Goal: Information Seeking & Learning: Learn about a topic

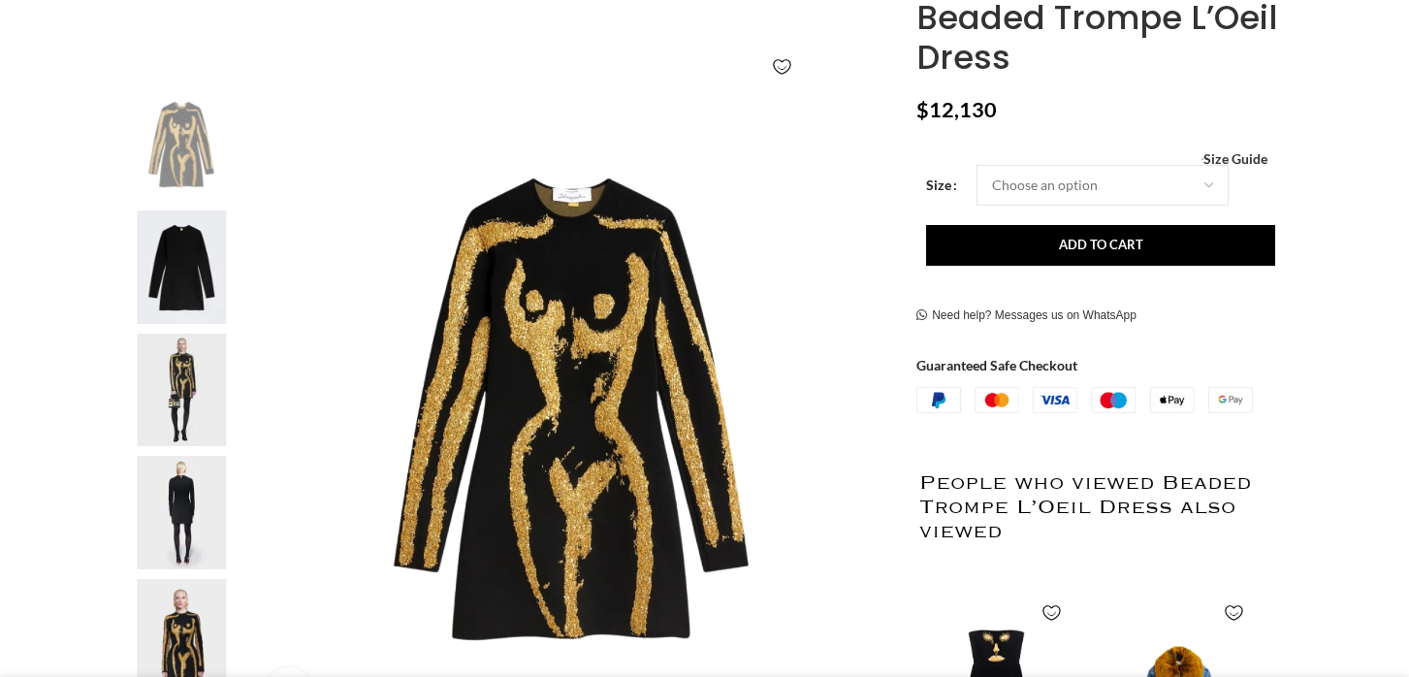
scroll to position [363, 0]
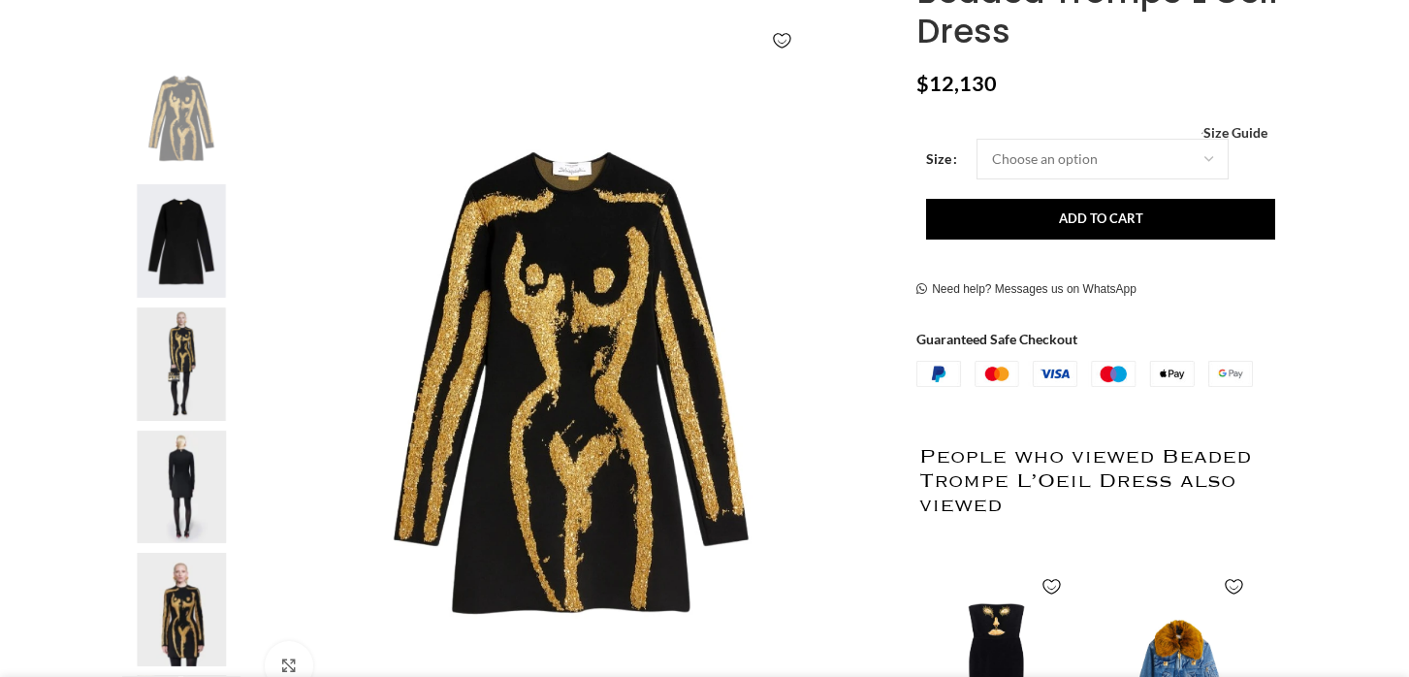
click at [191, 333] on img "3 / 6" at bounding box center [181, 363] width 118 height 113
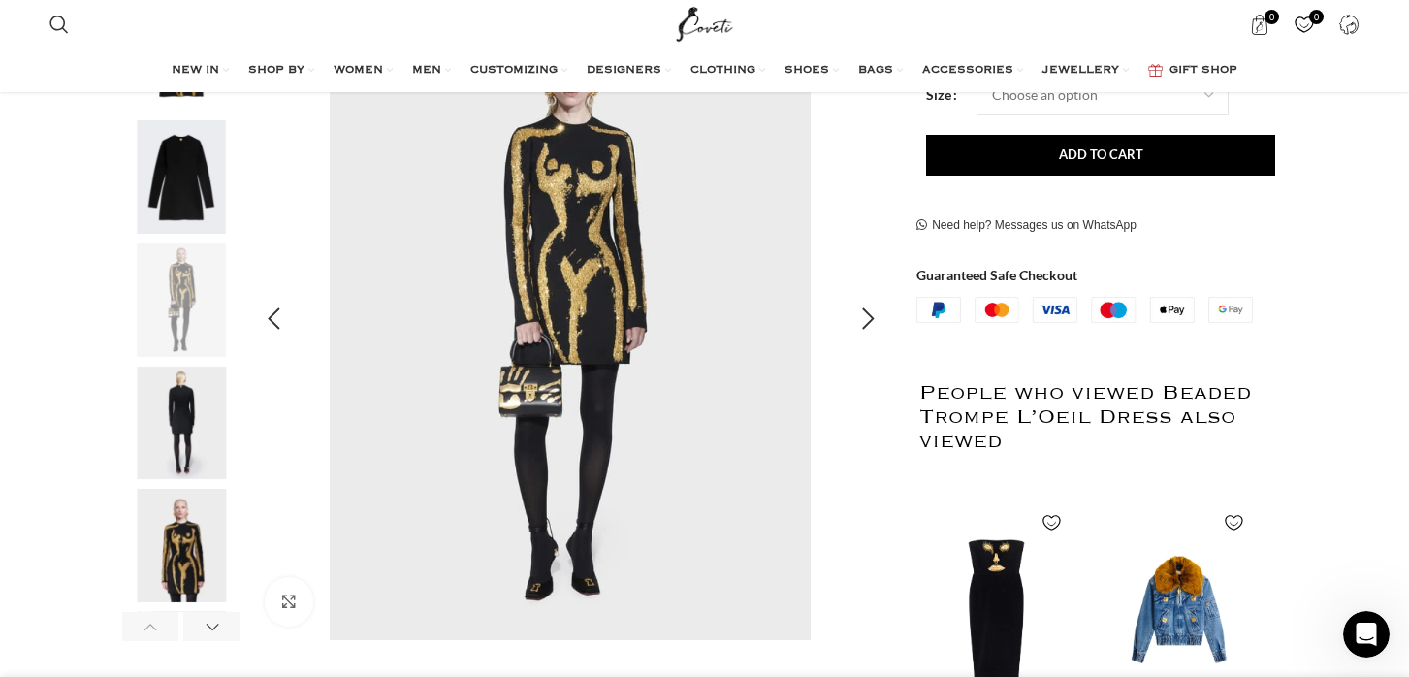
scroll to position [408, 0]
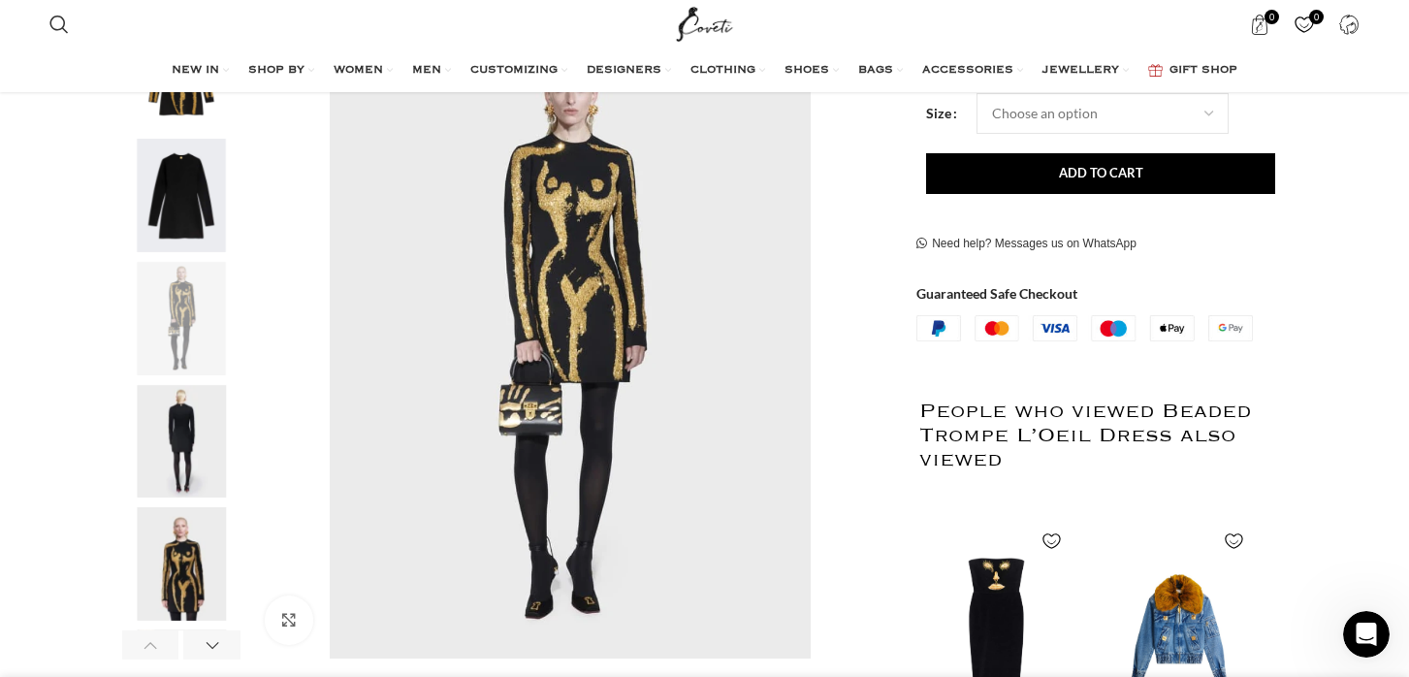
click at [198, 606] on img "5 / 6" at bounding box center [181, 563] width 118 height 113
click at [184, 575] on img "5 / 6" at bounding box center [181, 563] width 118 height 113
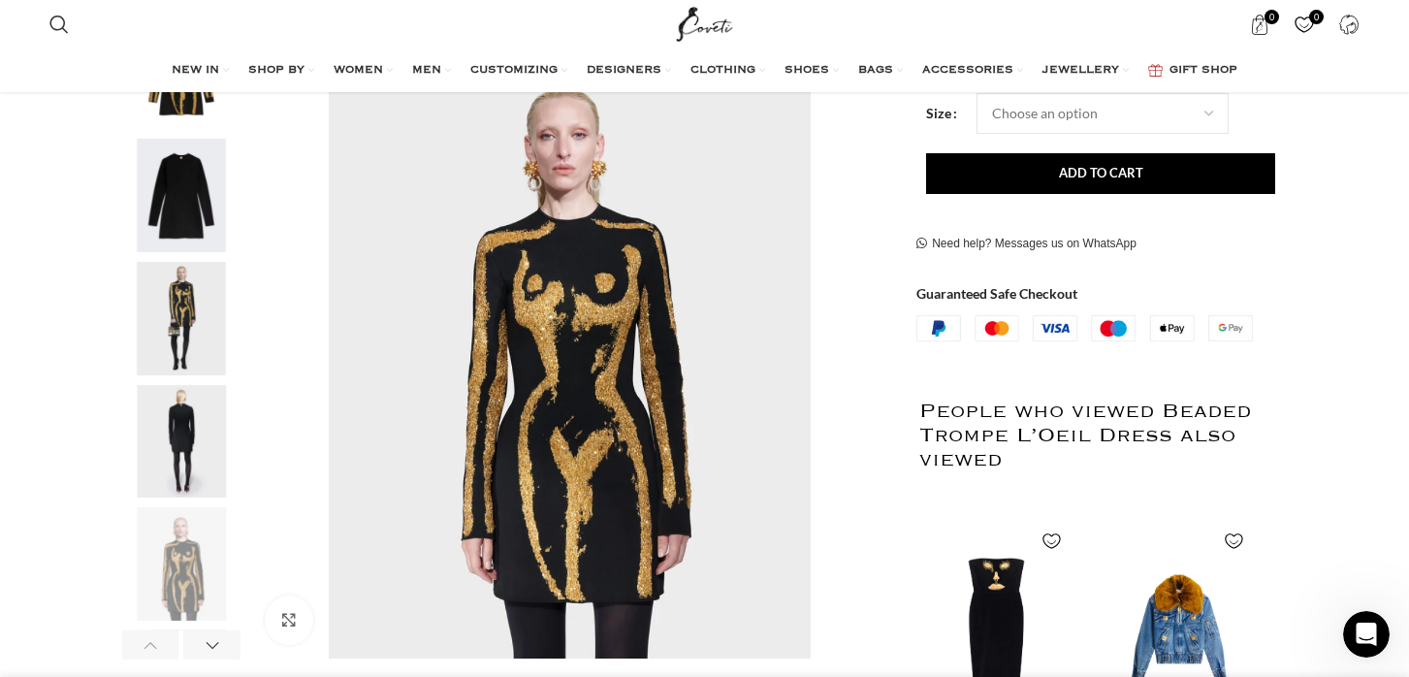
scroll to position [0, 613]
click at [869, 332] on div "Next slide" at bounding box center [867, 337] width 48 height 48
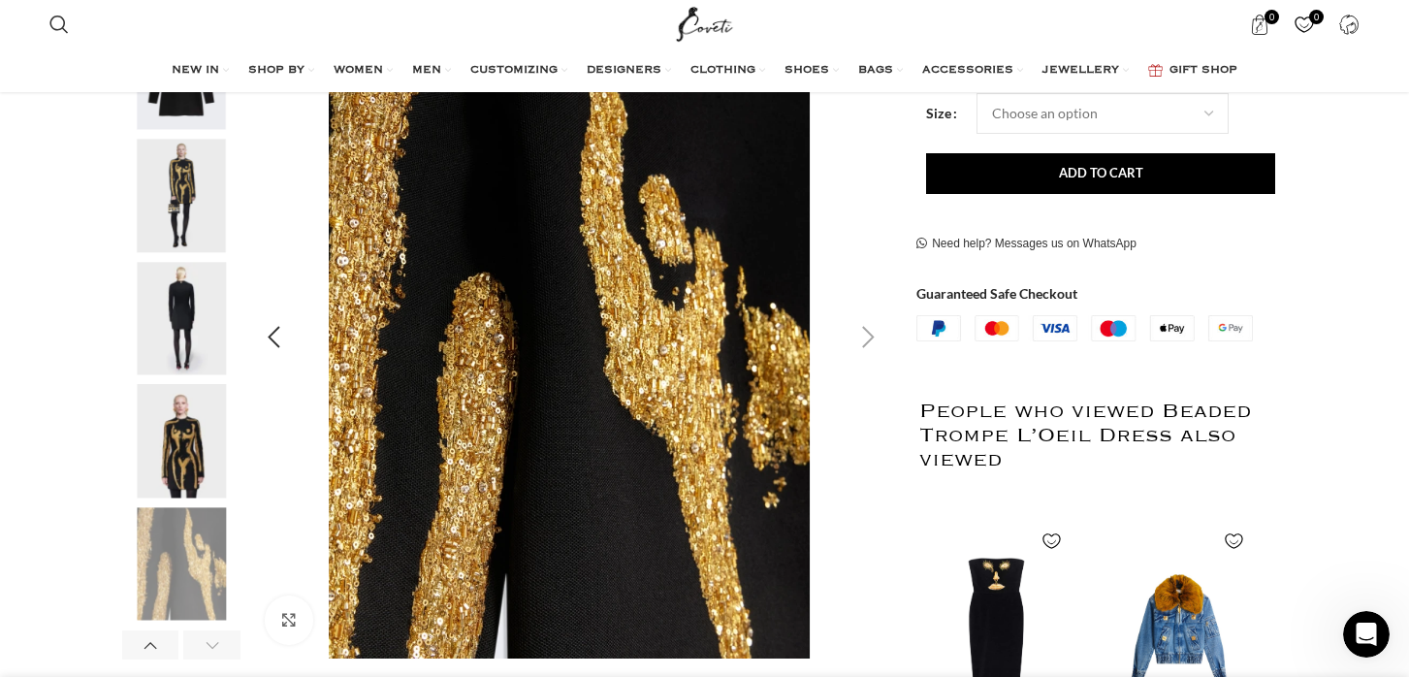
click at [869, 332] on div "Next slide" at bounding box center [867, 337] width 48 height 48
click at [869, 343] on div "Next slide" at bounding box center [867, 337] width 48 height 48
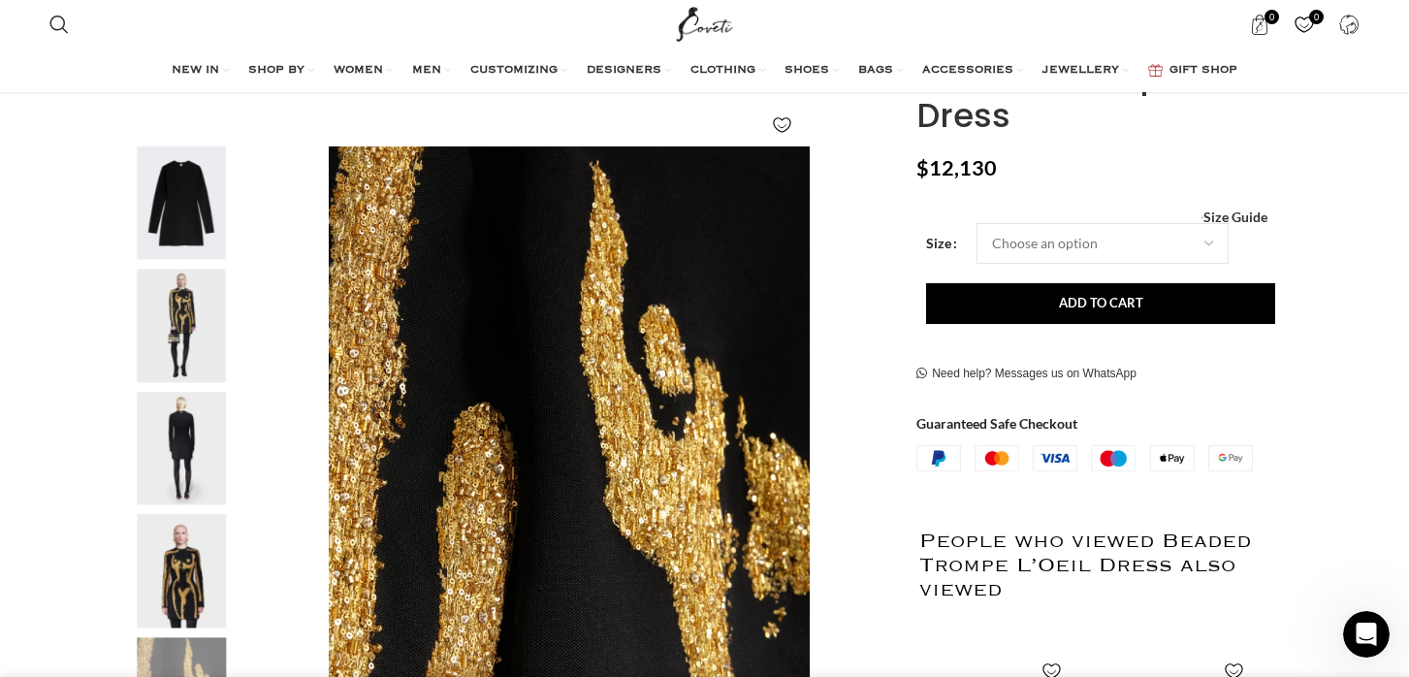
scroll to position [276, 0]
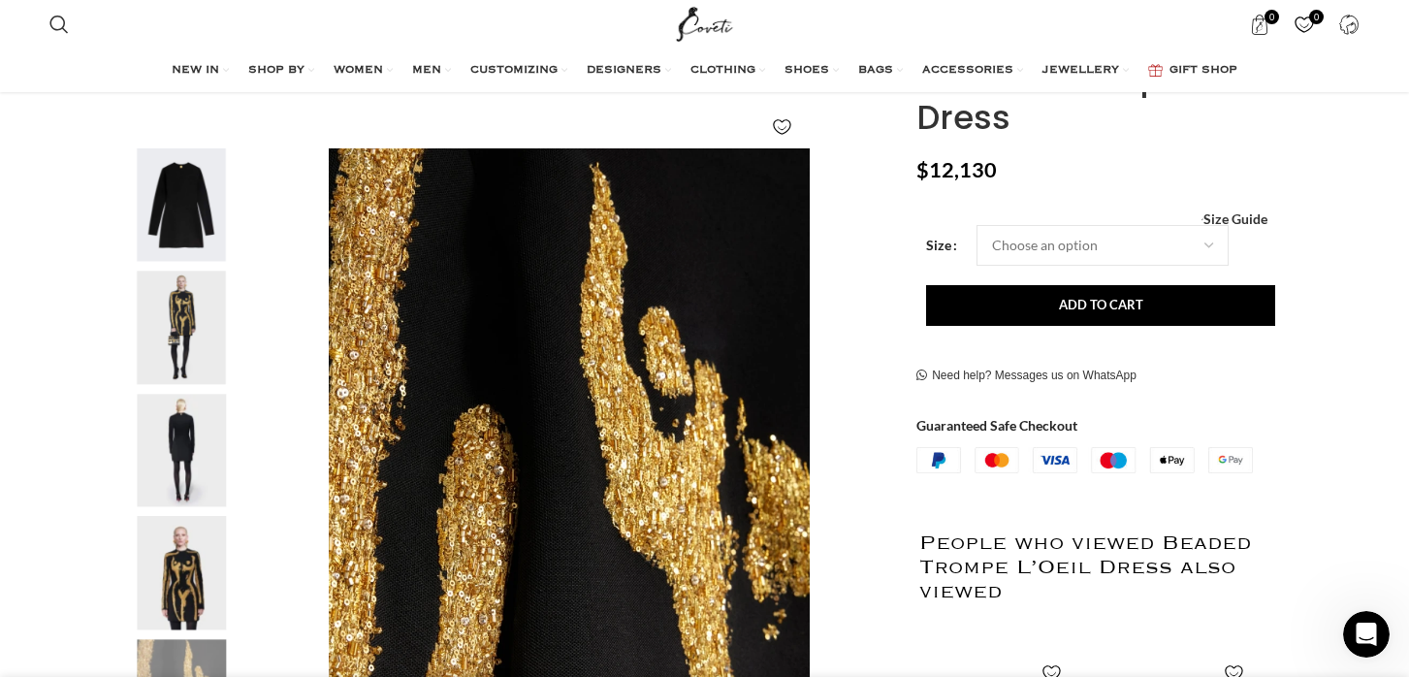
click at [164, 436] on img "4 / 6" at bounding box center [181, 450] width 118 height 113
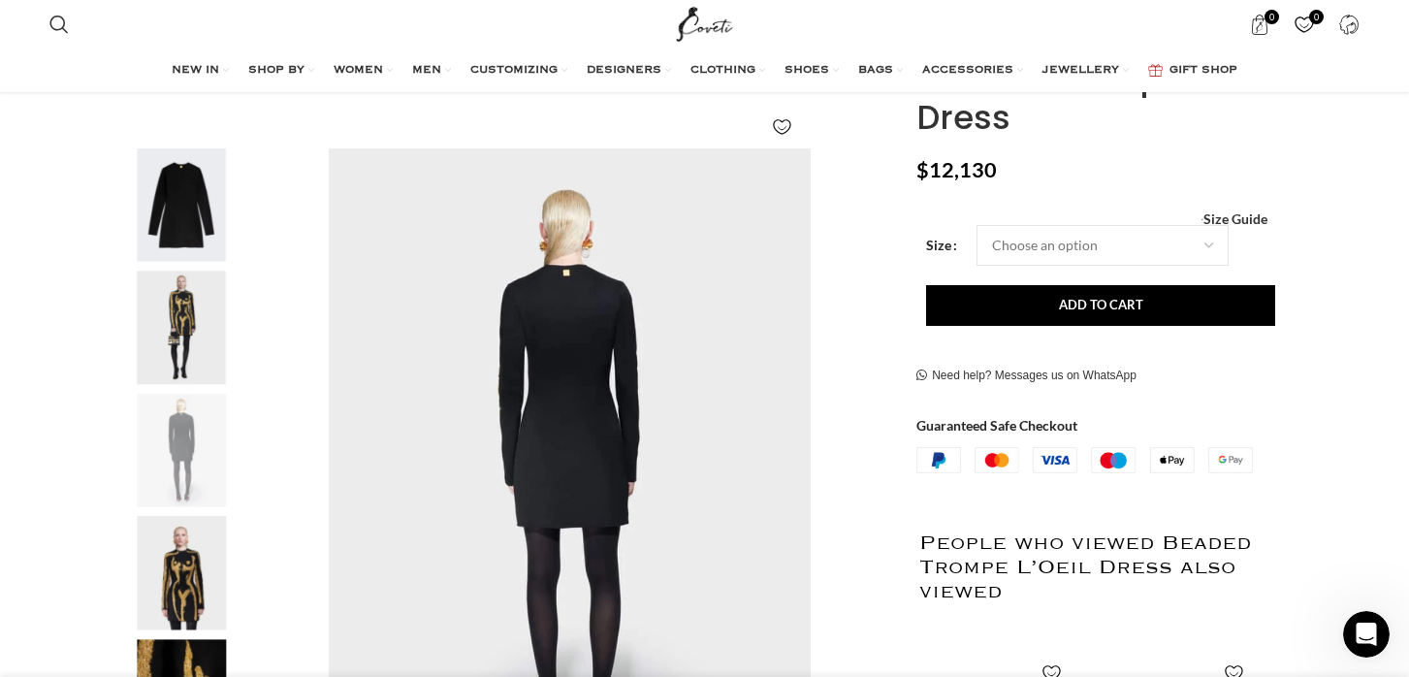
click at [181, 340] on img "3 / 6" at bounding box center [181, 326] width 118 height 113
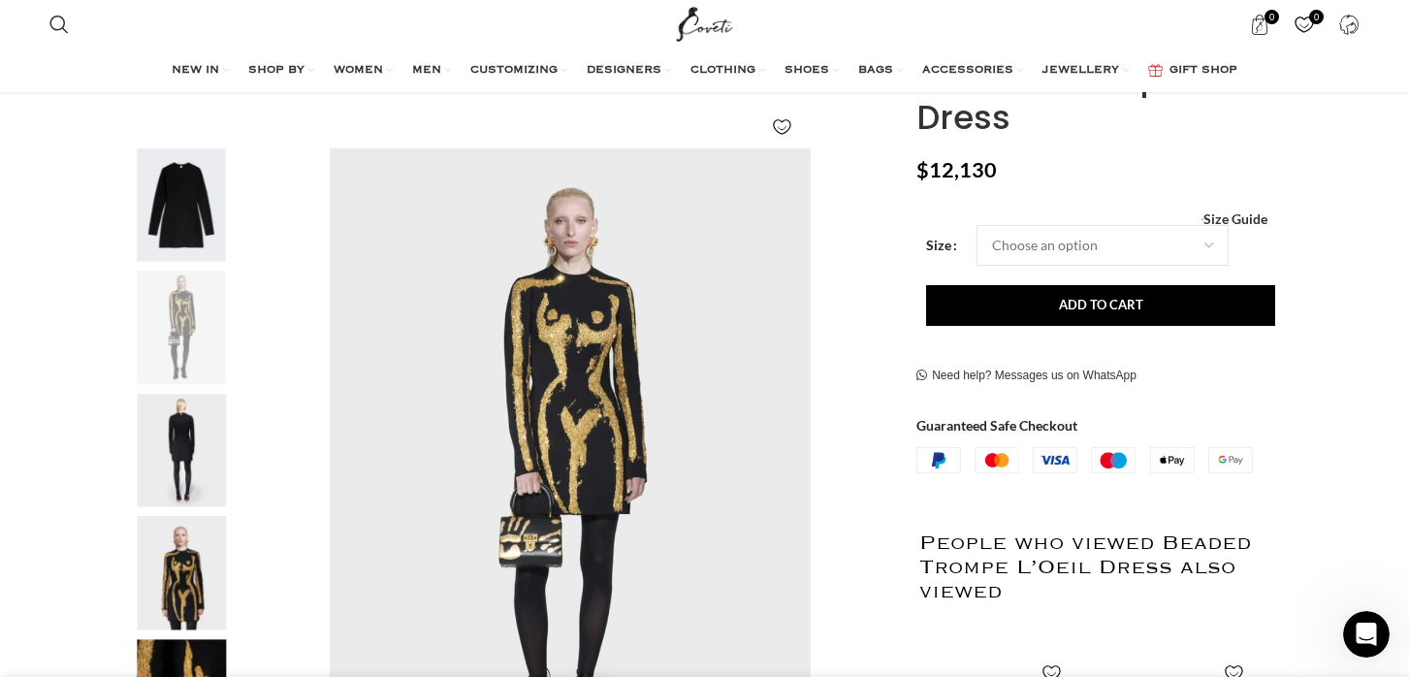
click at [192, 281] on img "3 / 6" at bounding box center [181, 326] width 118 height 113
click at [192, 248] on img "2 / 6" at bounding box center [181, 204] width 118 height 113
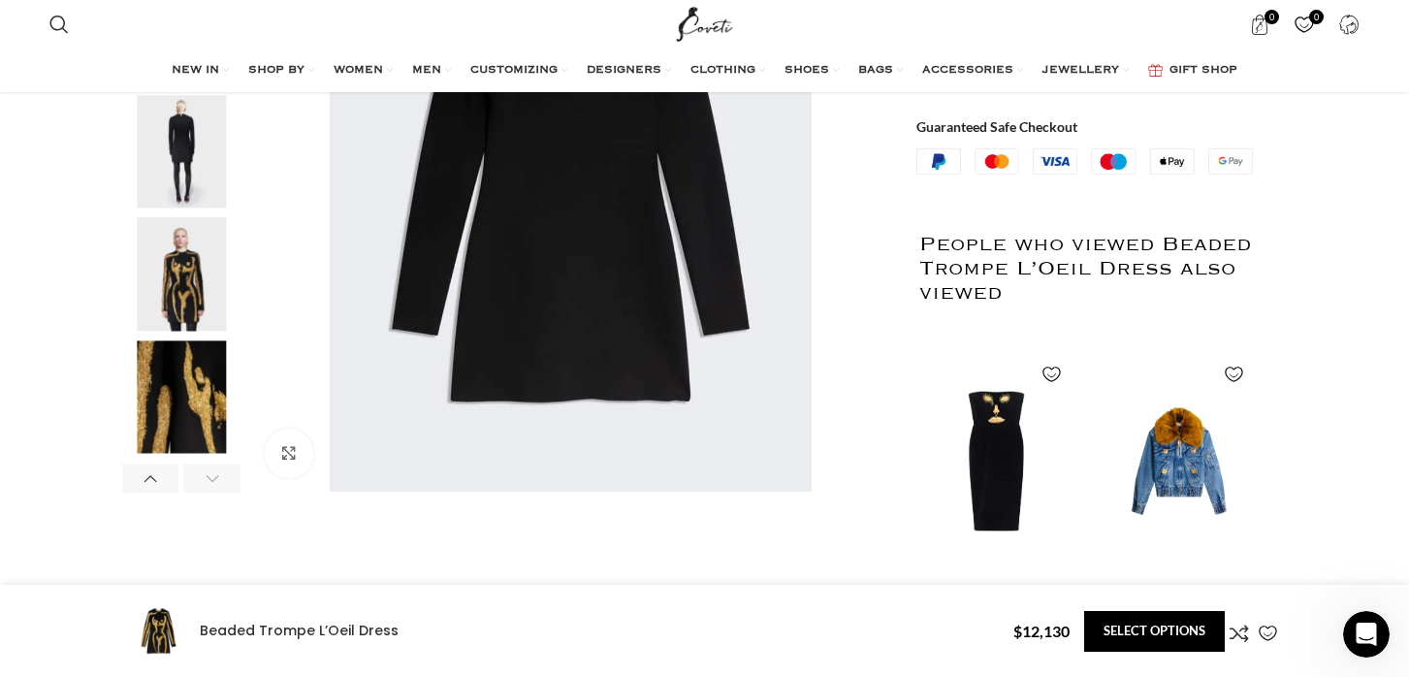
scroll to position [577, 0]
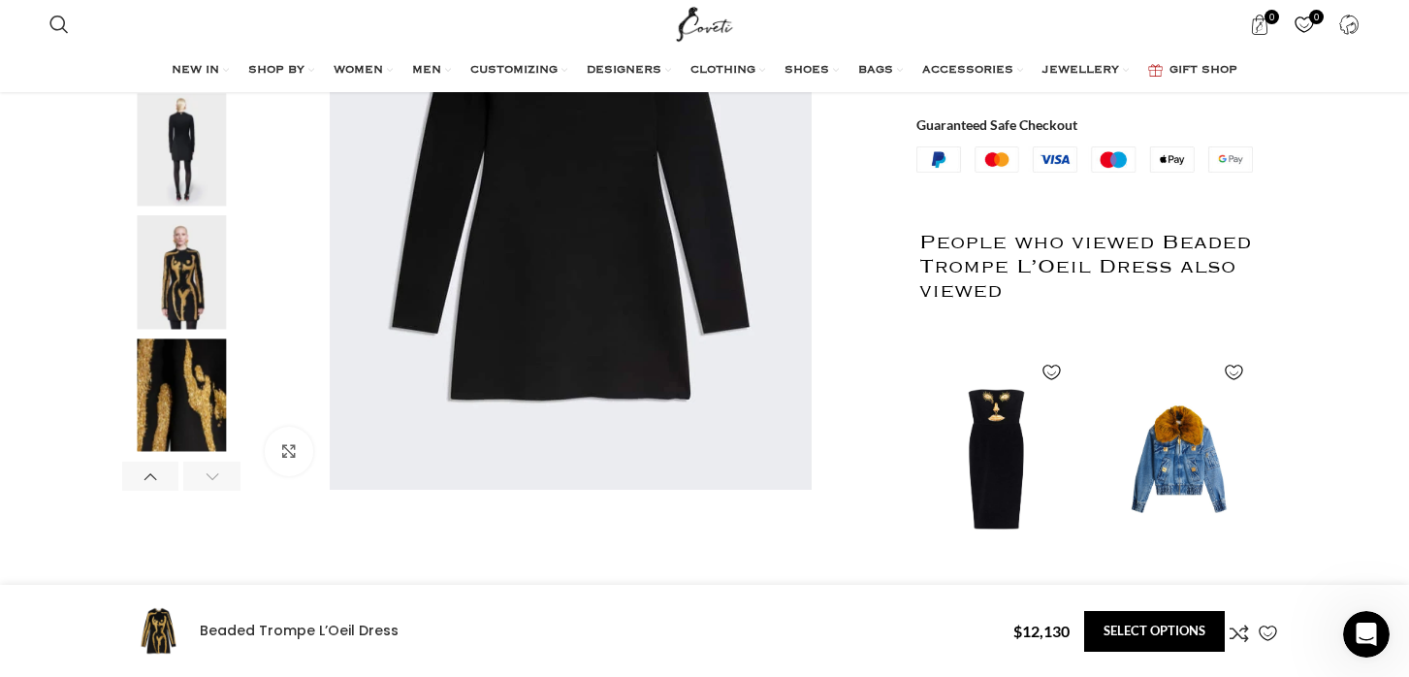
click at [192, 248] on img "5 / 6" at bounding box center [181, 272] width 118 height 113
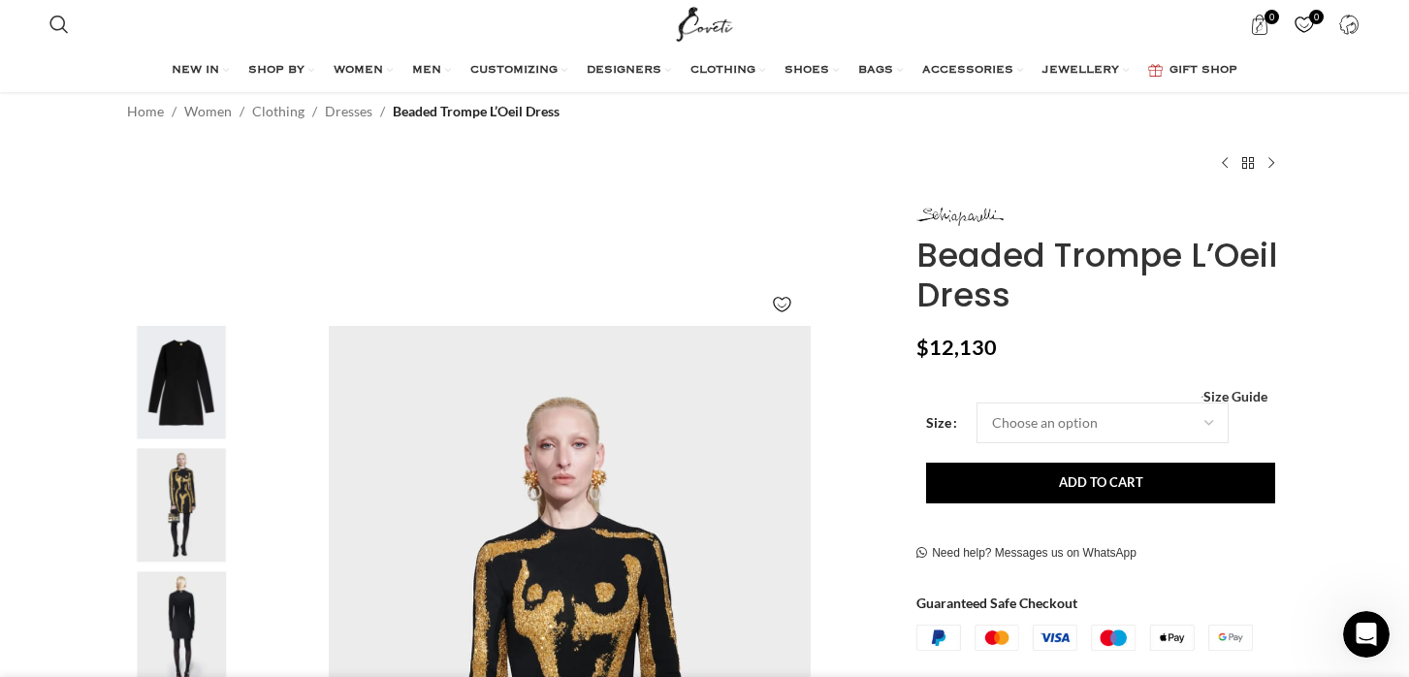
scroll to position [97, 0]
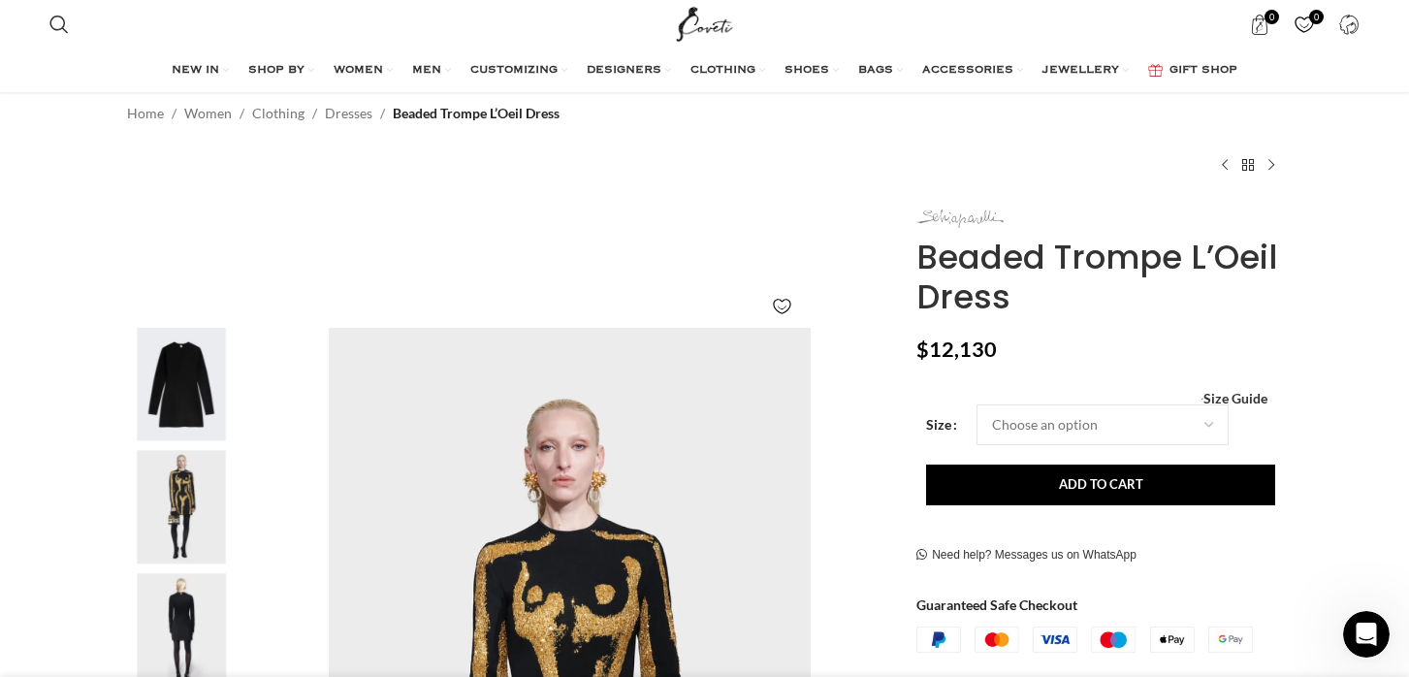
drag, startPoint x: 1012, startPoint y: 302, endPoint x: 921, endPoint y: 206, distance: 133.0
copy div "Beaded Trompe L’Oeil Dress"
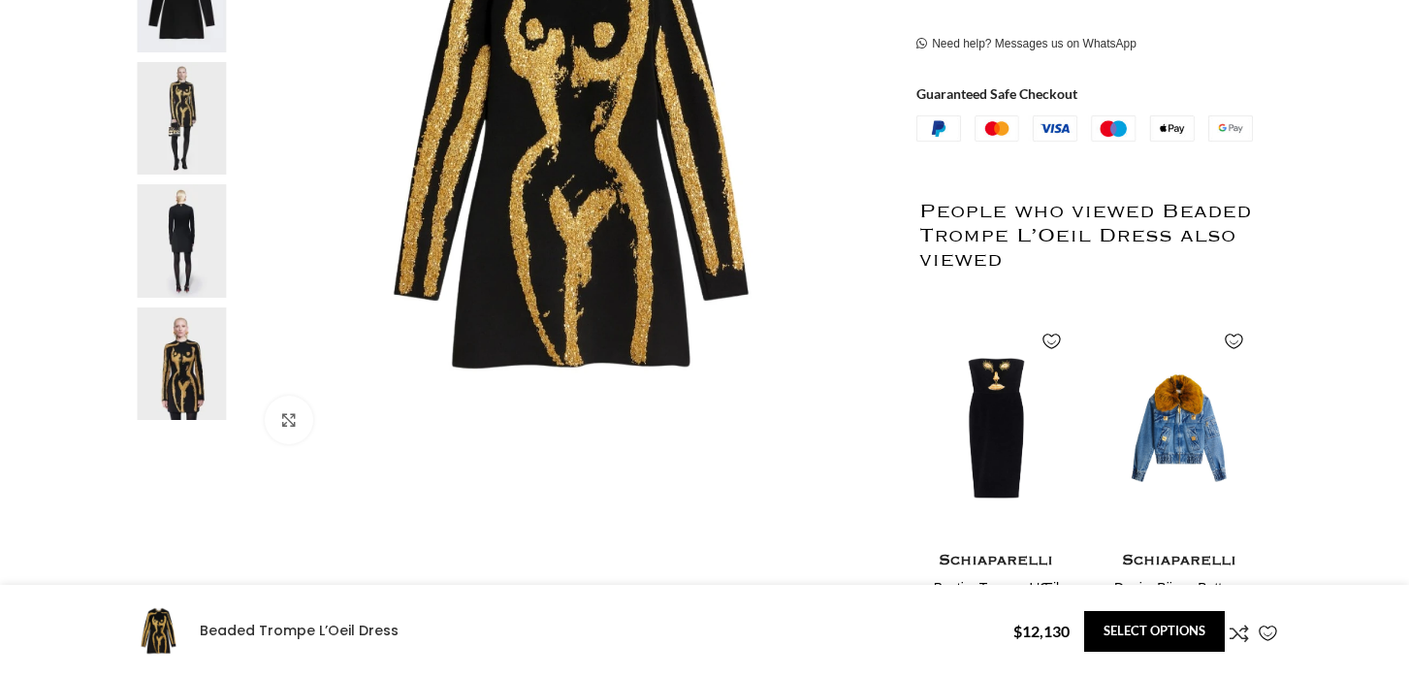
scroll to position [752, 0]
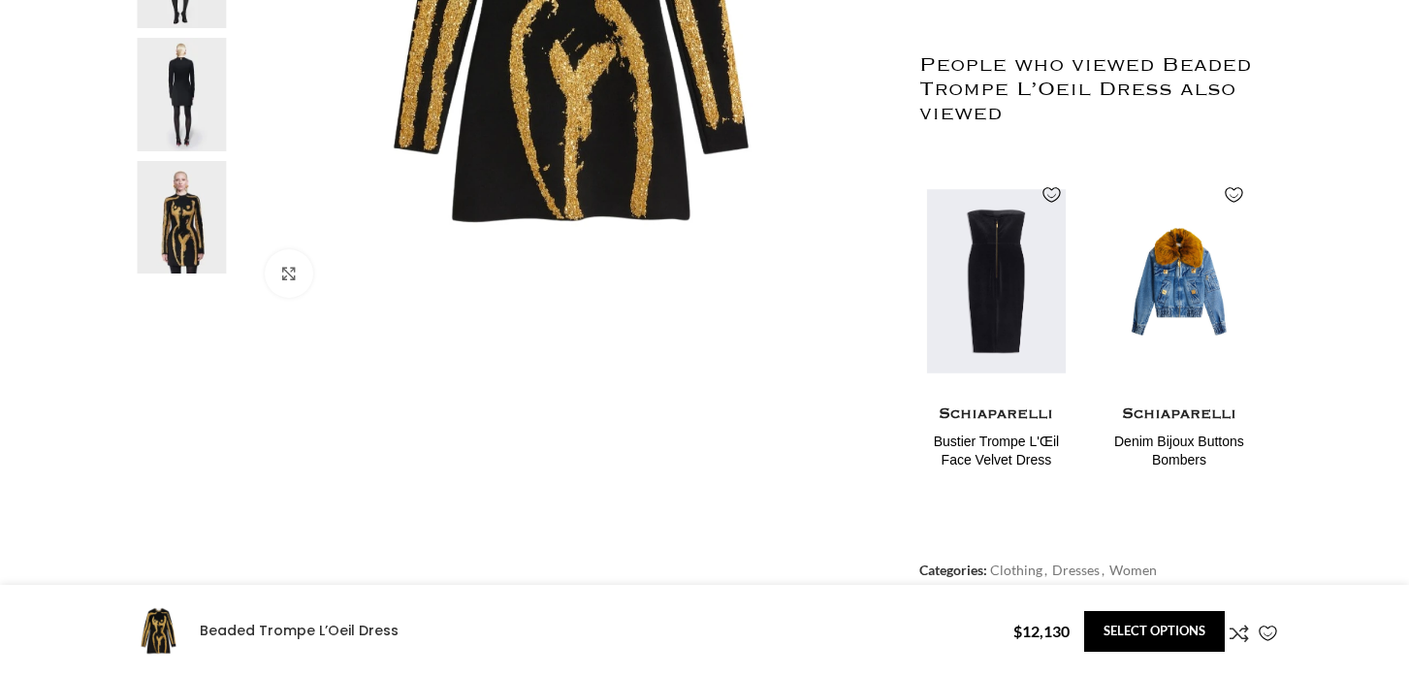
click at [976, 325] on img "1 / 2" at bounding box center [996, 281] width 158 height 239
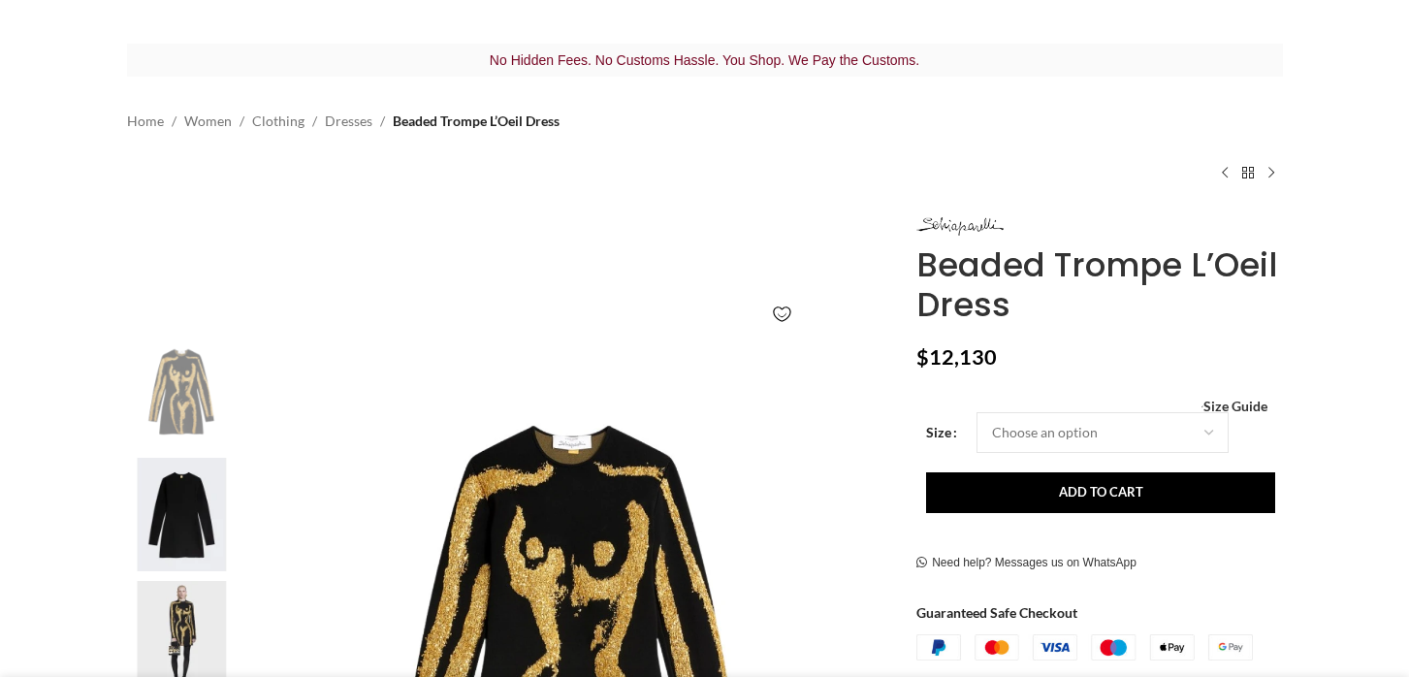
scroll to position [295, 0]
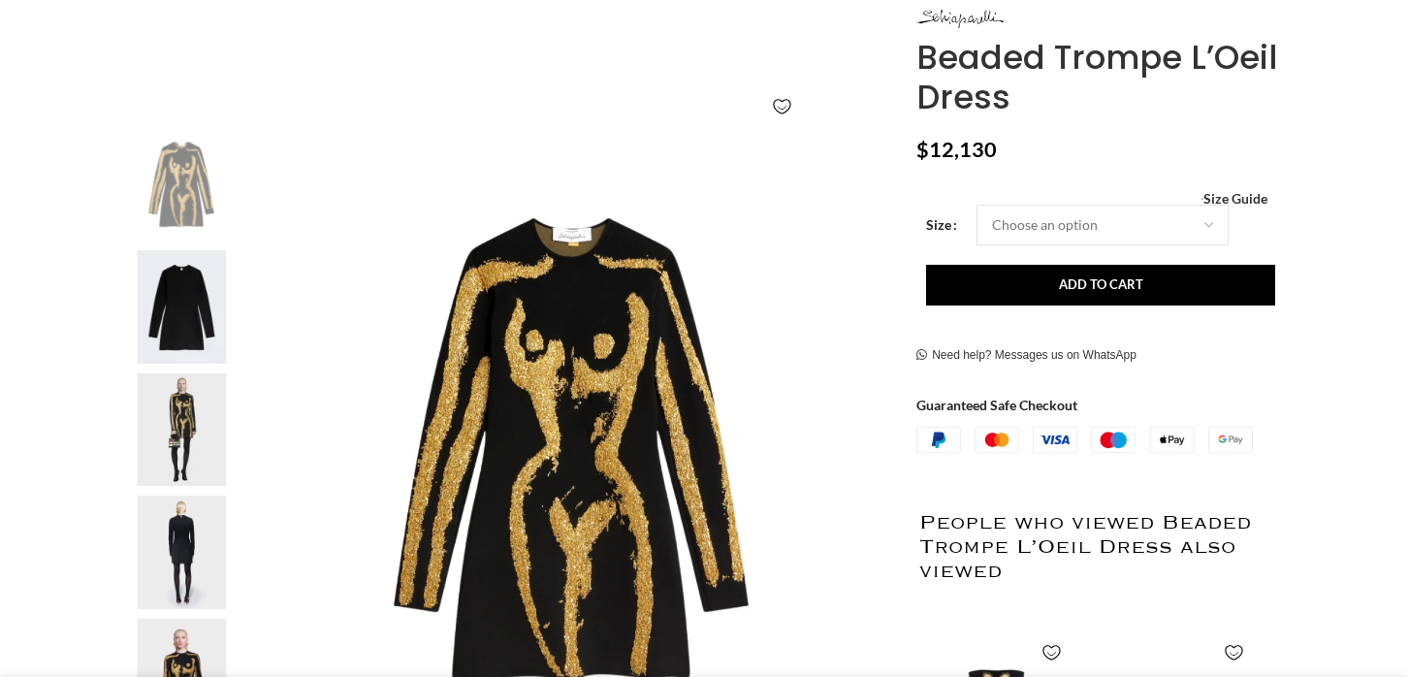
click at [178, 524] on img at bounding box center [181, 551] width 118 height 113
click at [179, 524] on img at bounding box center [181, 551] width 118 height 113
click at [194, 289] on img at bounding box center [181, 306] width 118 height 113
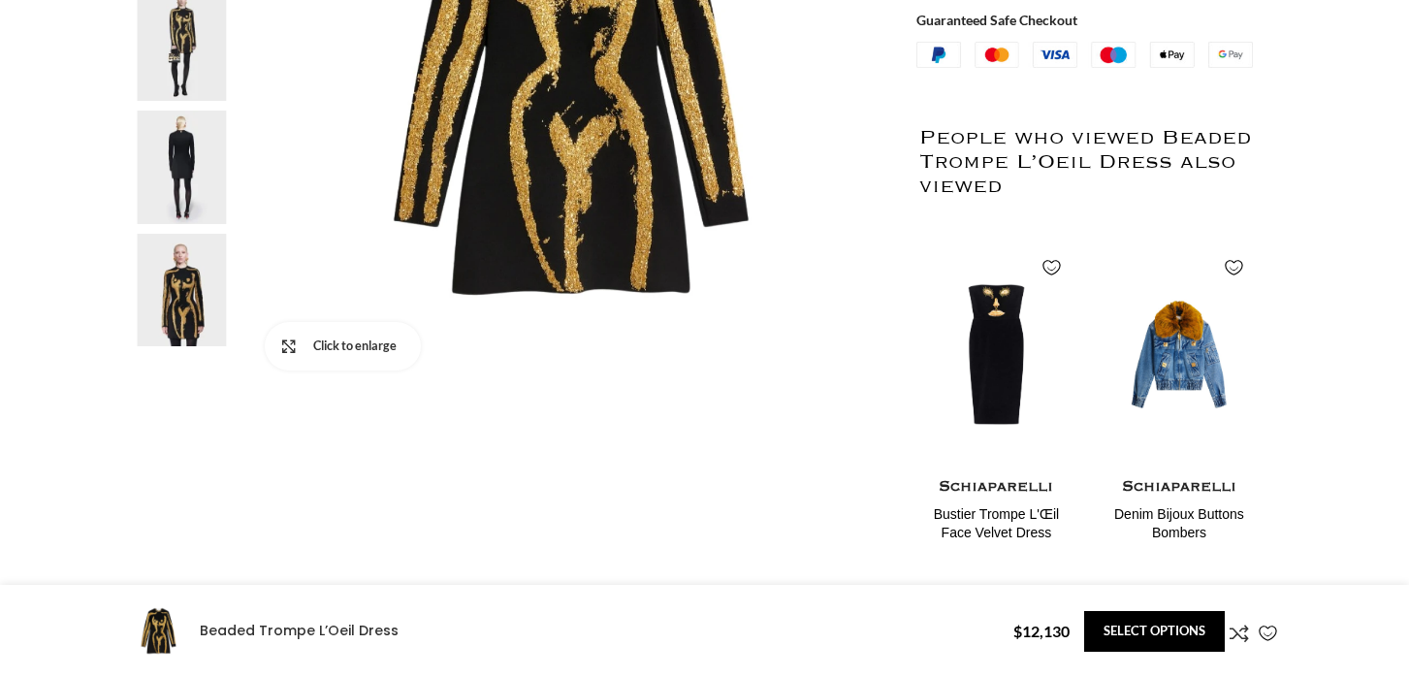
scroll to position [679, 0]
click at [199, 296] on img at bounding box center [181, 291] width 118 height 113
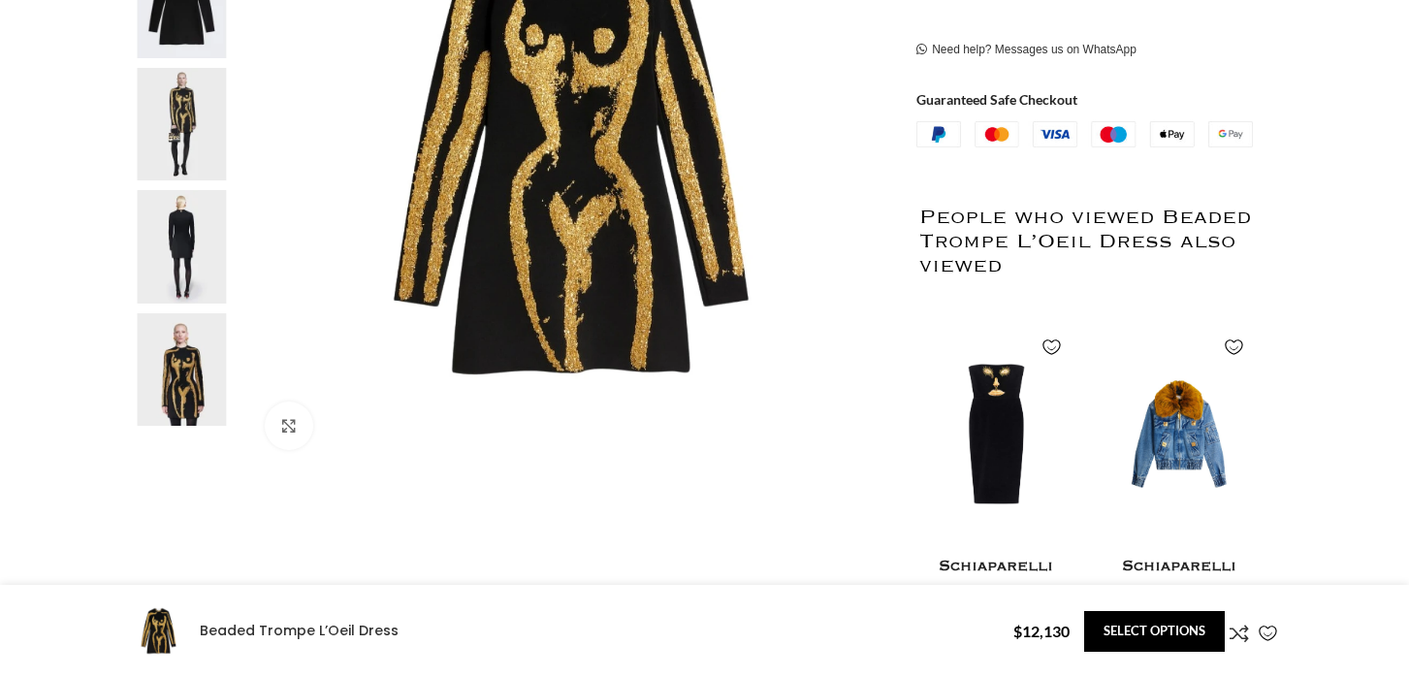
click at [199, 296] on img at bounding box center [181, 246] width 118 height 113
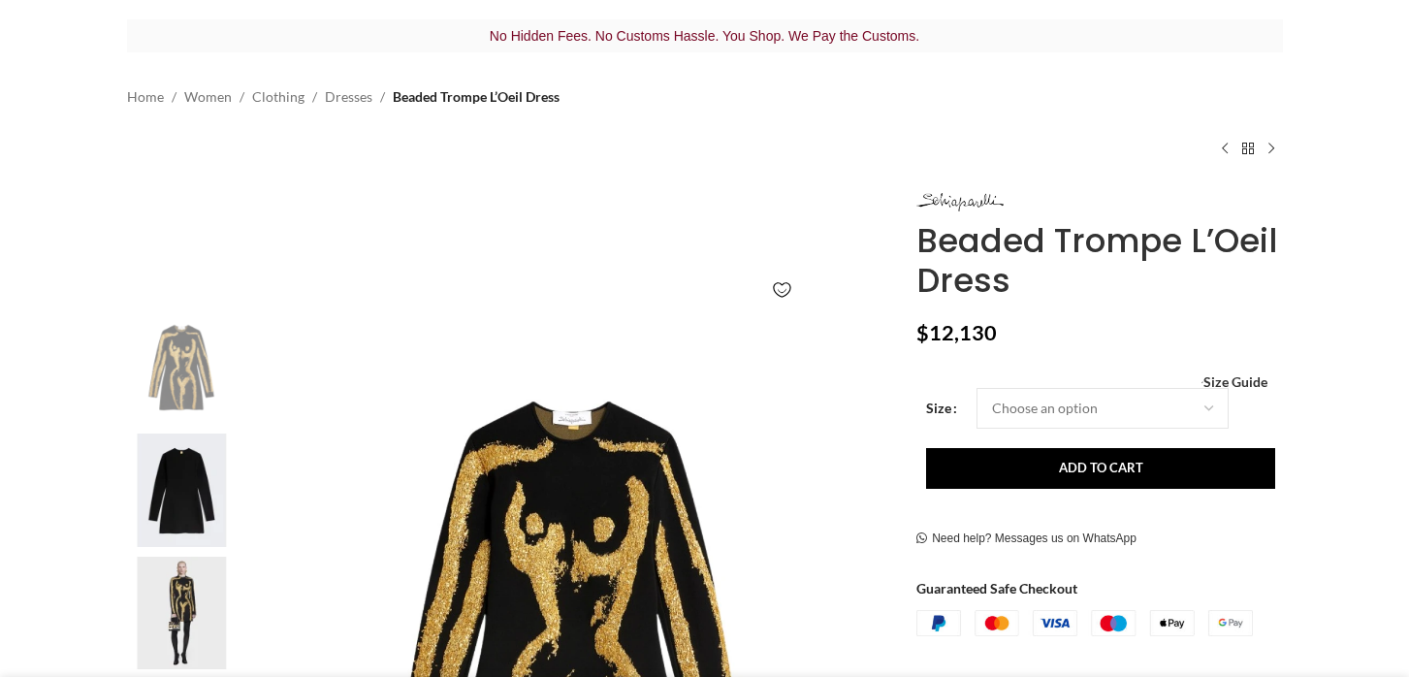
scroll to position [94, 0]
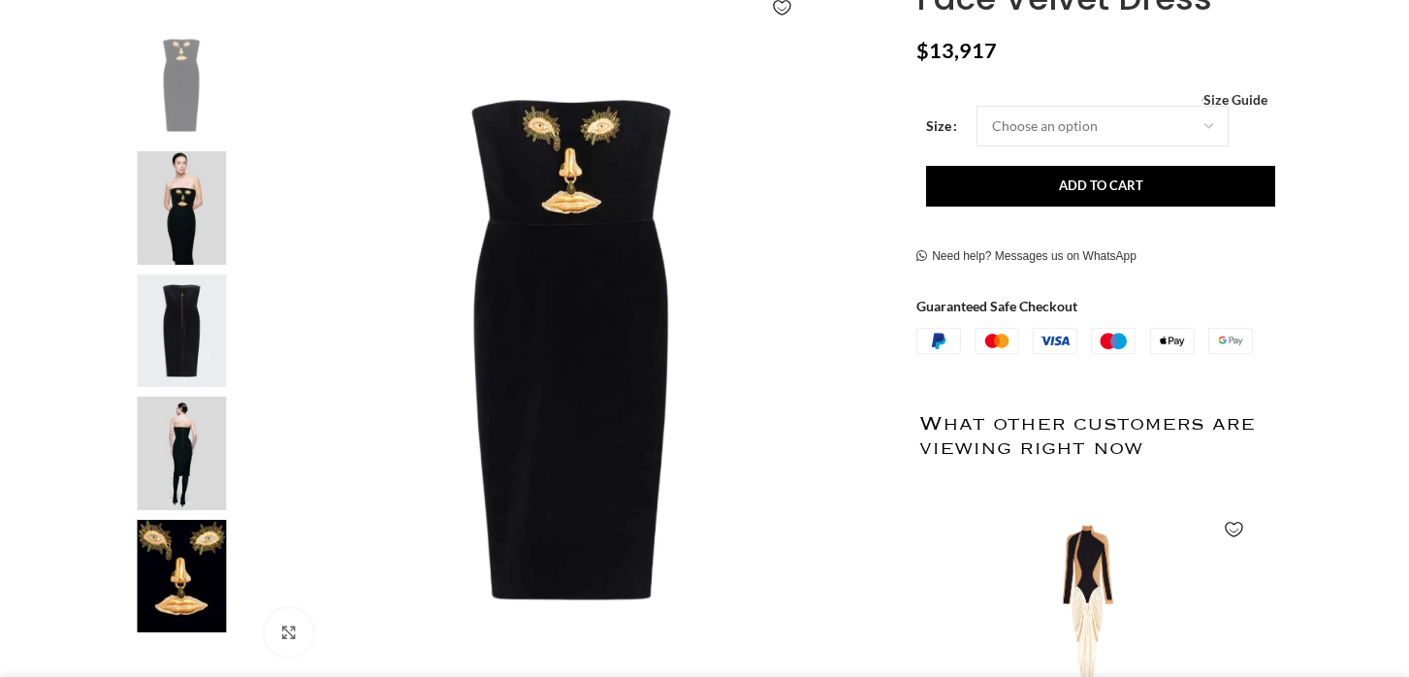
scroll to position [398, 0]
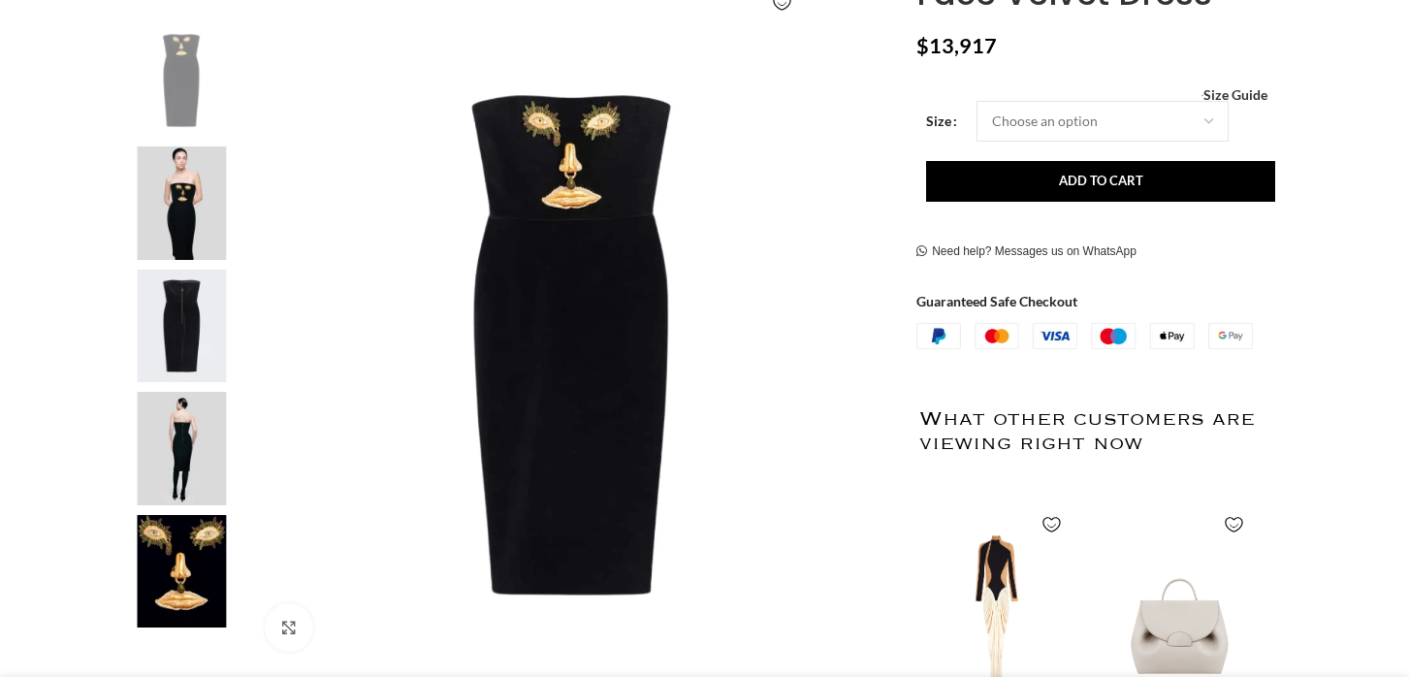
click at [183, 174] on img at bounding box center [181, 202] width 118 height 113
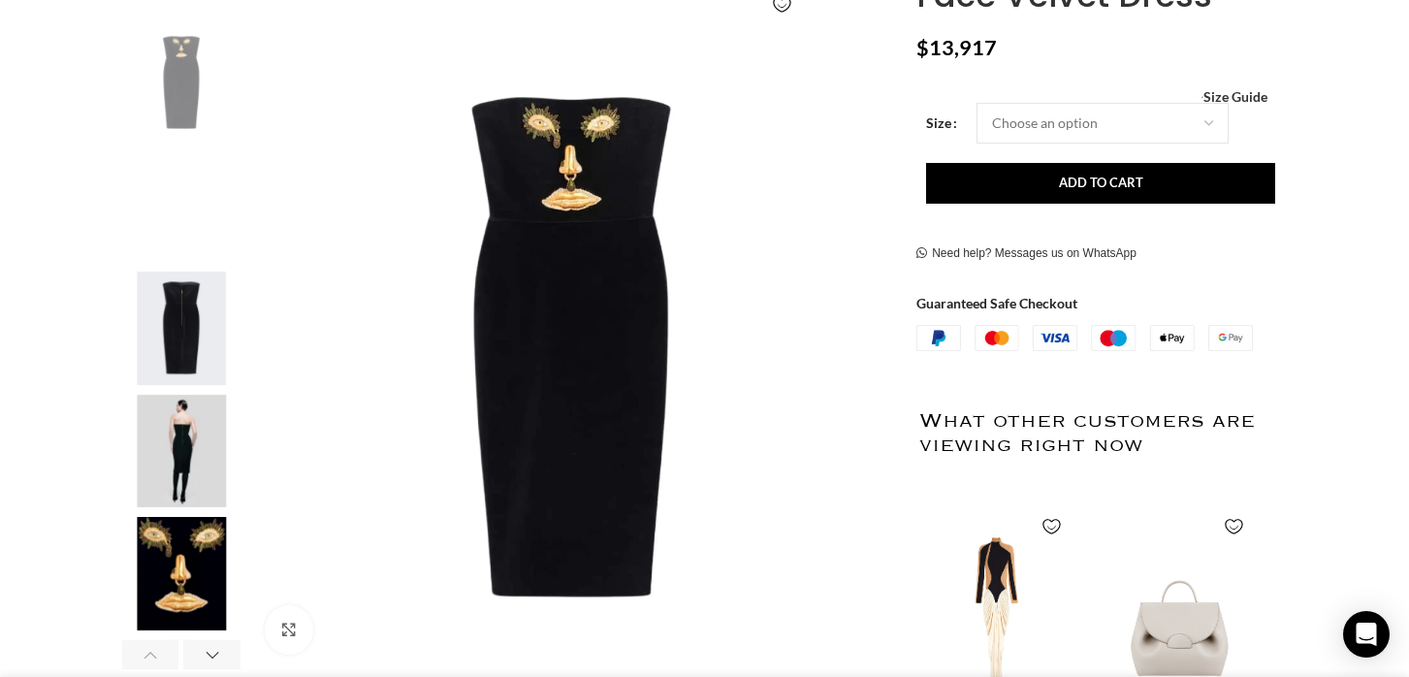
click at [182, 548] on img "5 / 6" at bounding box center [181, 573] width 118 height 113
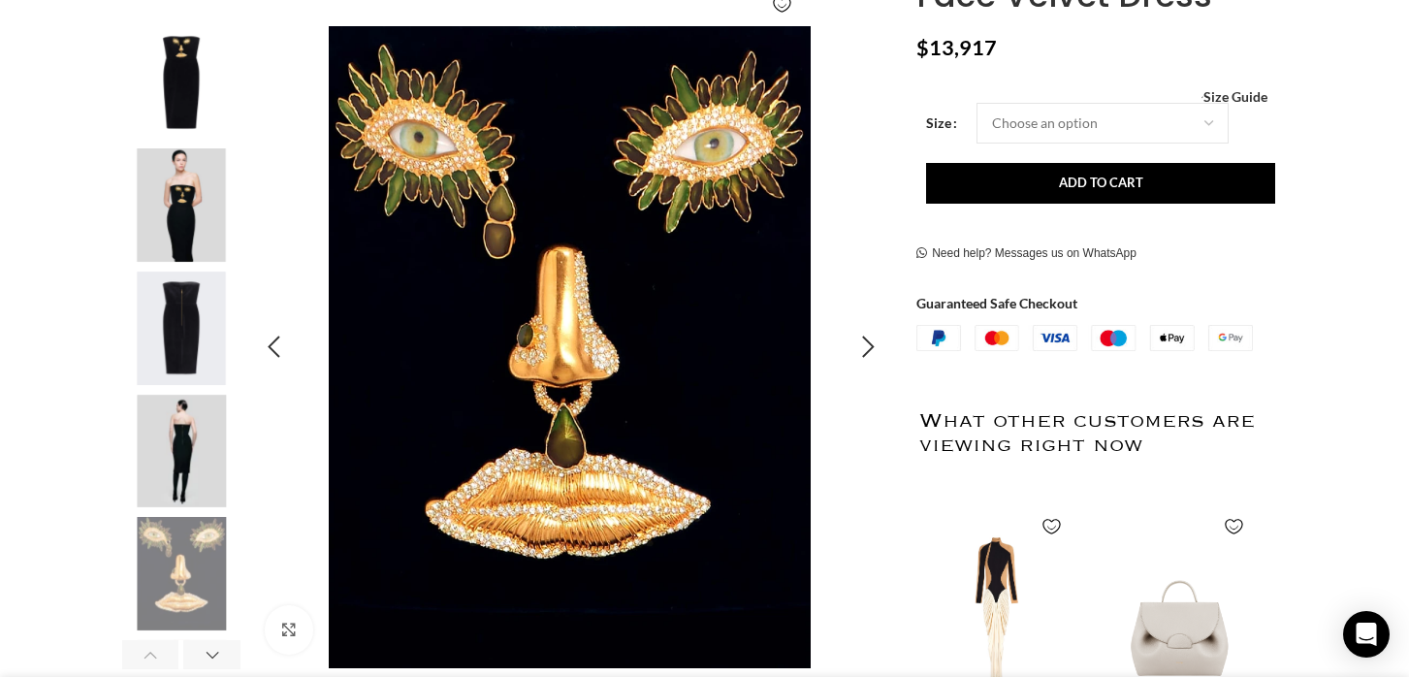
scroll to position [0, 205]
click at [189, 209] on img "2 / 6" at bounding box center [181, 204] width 118 height 113
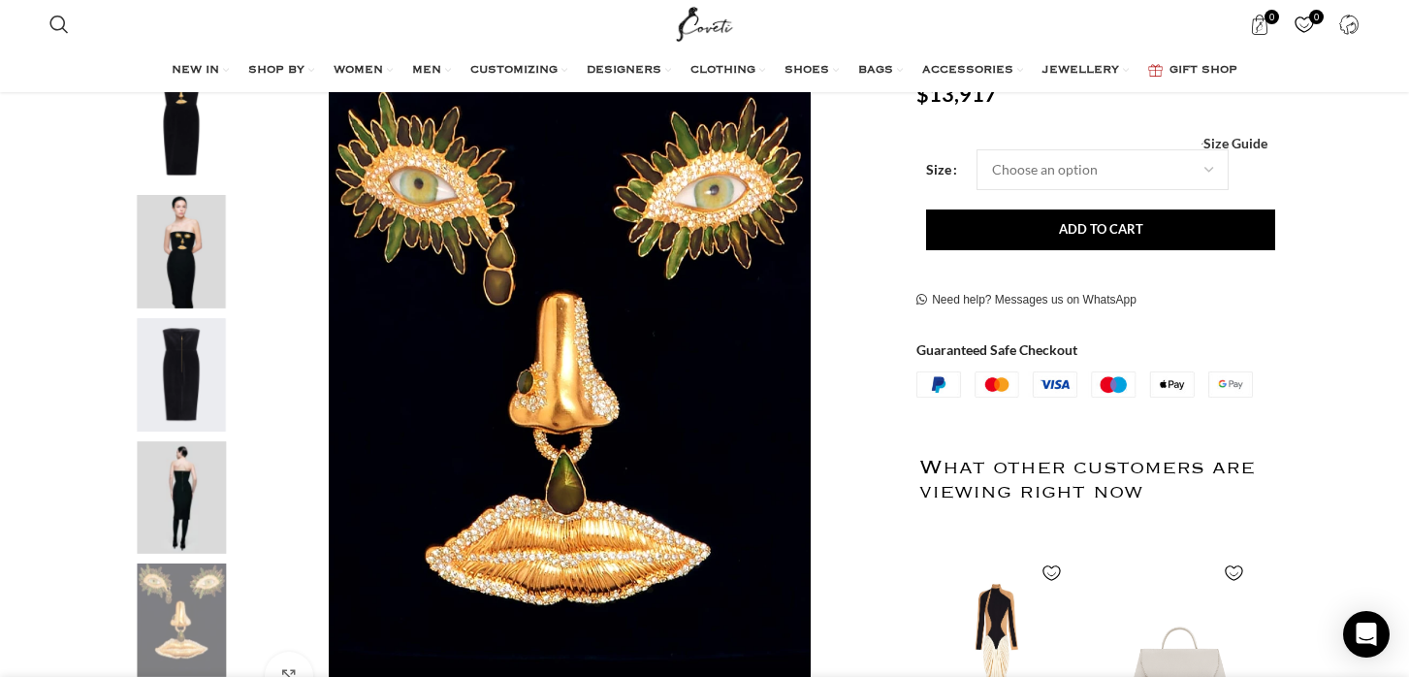
scroll to position [333, 0]
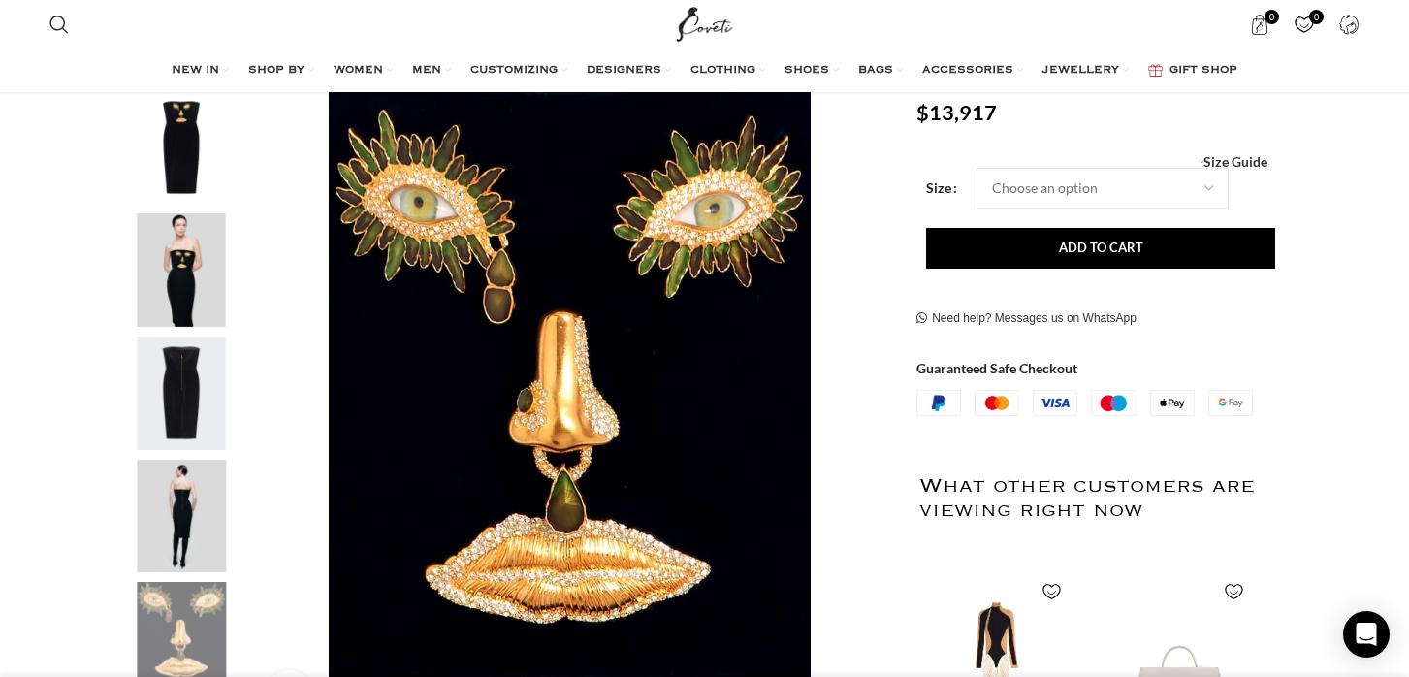
click at [184, 137] on img "1 / 6" at bounding box center [181, 147] width 118 height 113
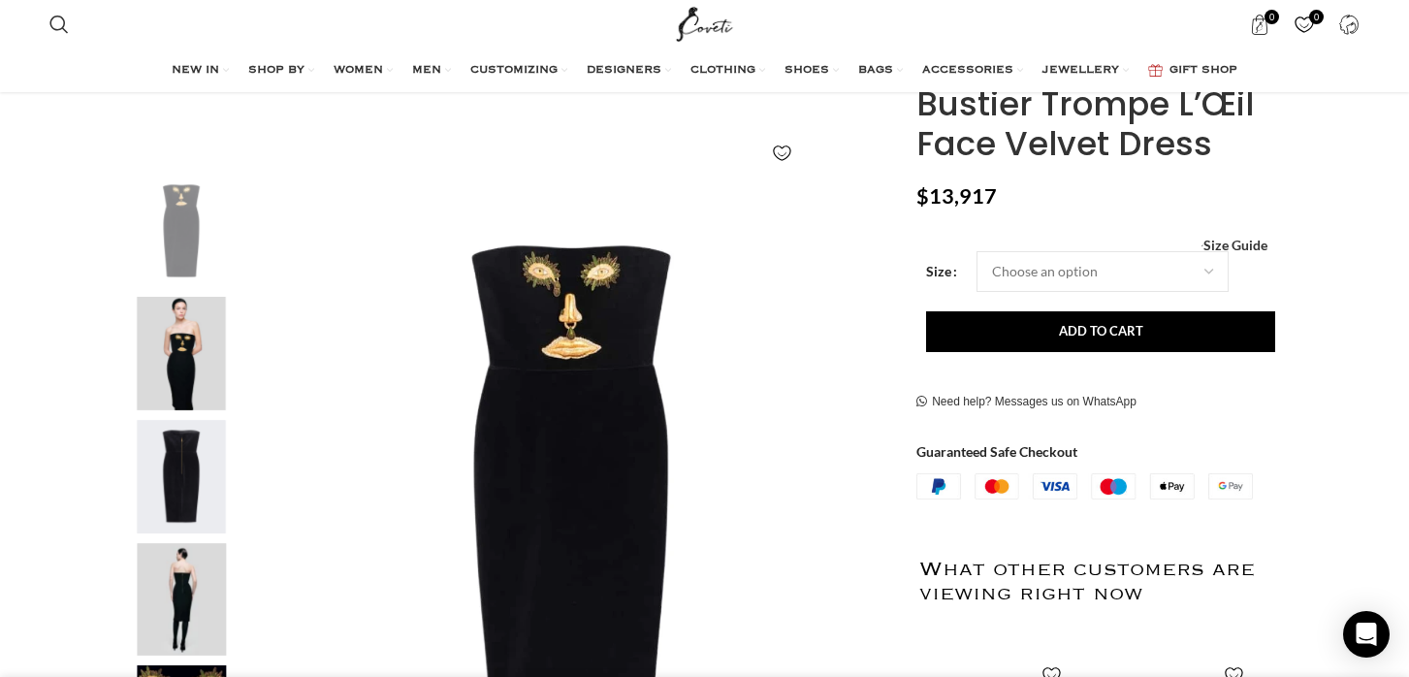
scroll to position [257, 0]
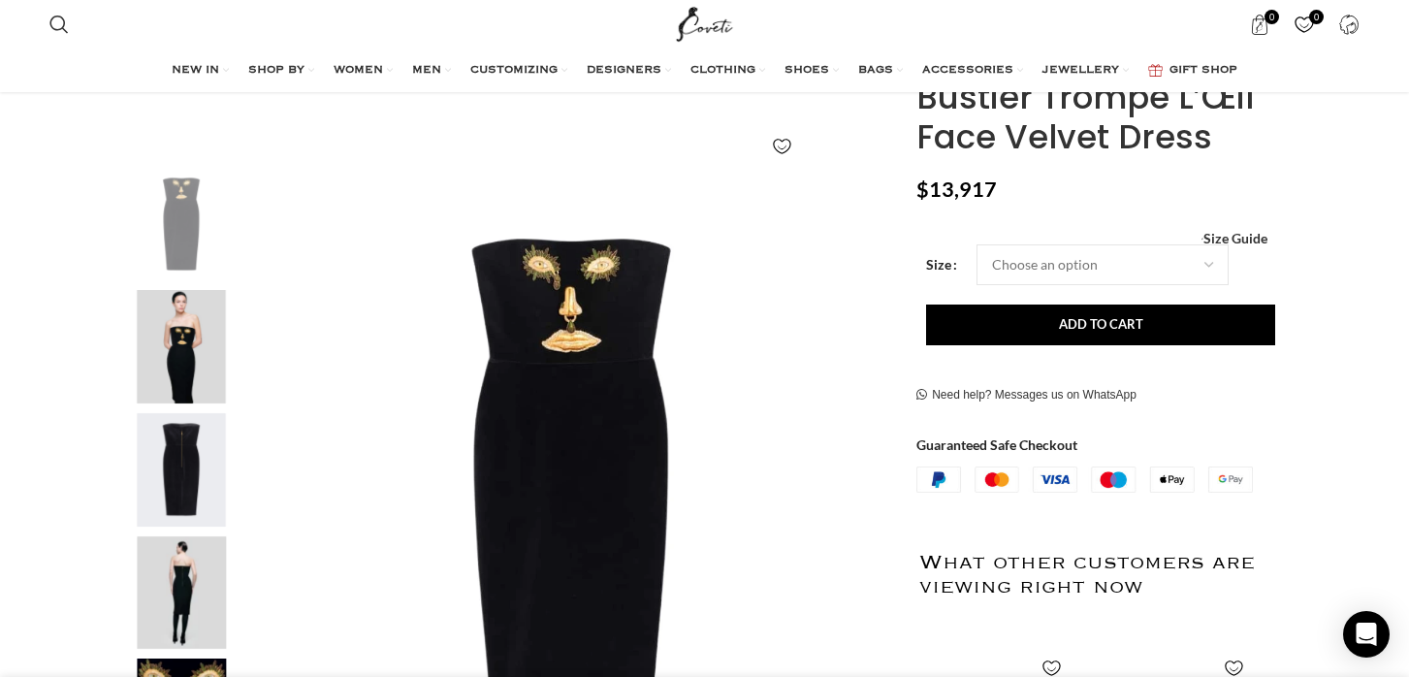
click at [185, 298] on img "2 / 6" at bounding box center [181, 346] width 118 height 113
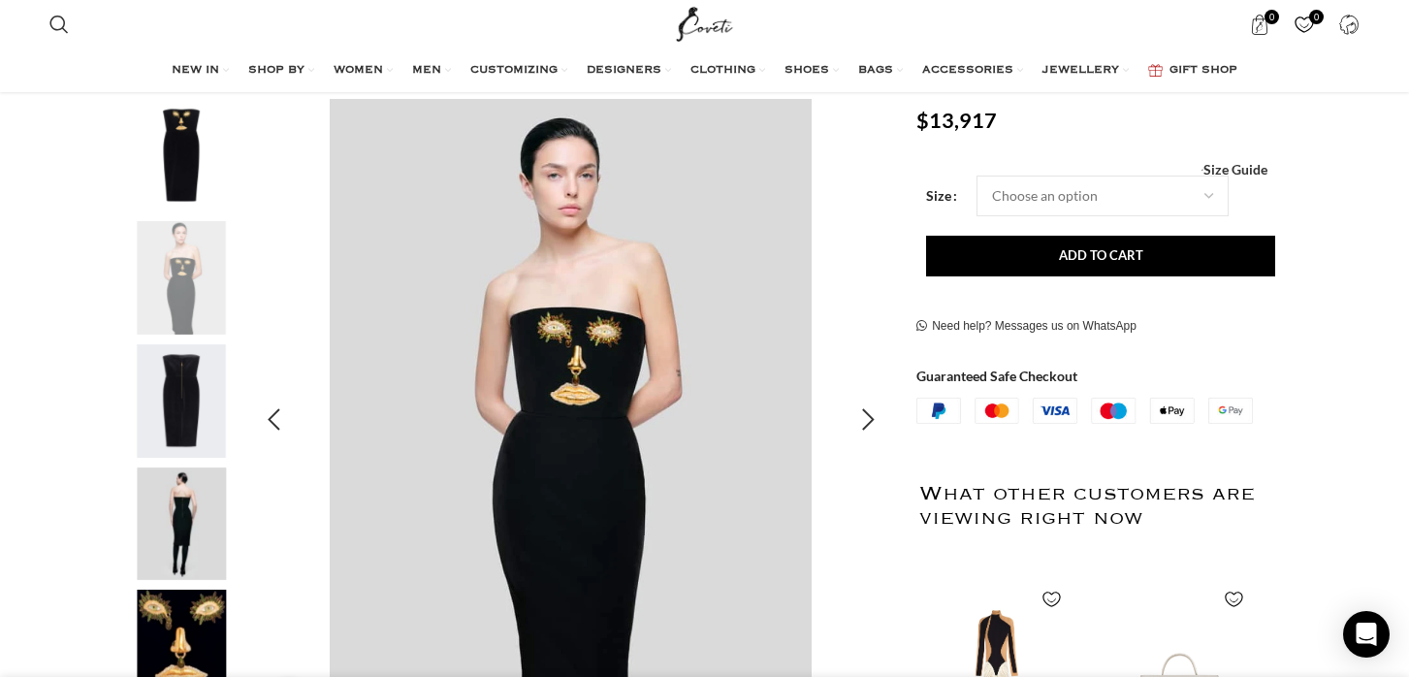
scroll to position [0, 613]
